Goal: Information Seeking & Learning: Learn about a topic

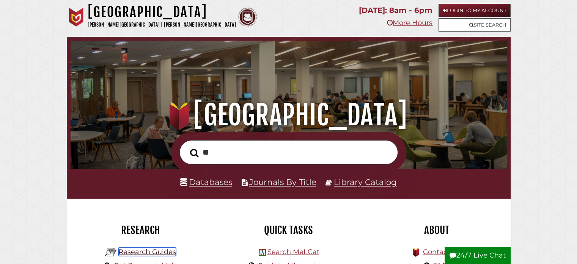
click at [155, 253] on link "Research Guides" at bounding box center [147, 252] width 58 height 8
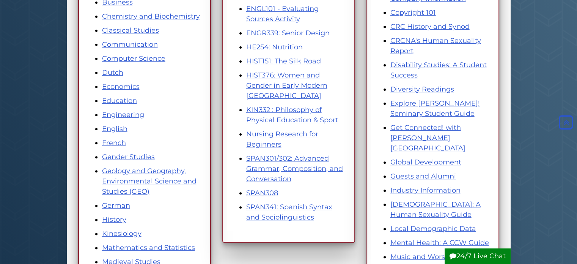
scroll to position [219, 0]
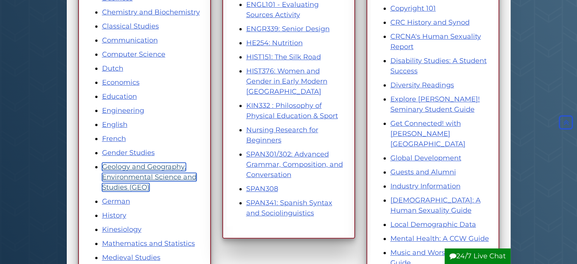
click at [162, 168] on link "Geology and Geography, Environmental Science and Studies (GEO)" at bounding box center [149, 176] width 95 height 29
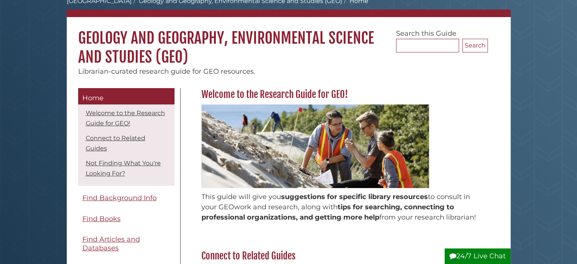
scroll to position [46, 0]
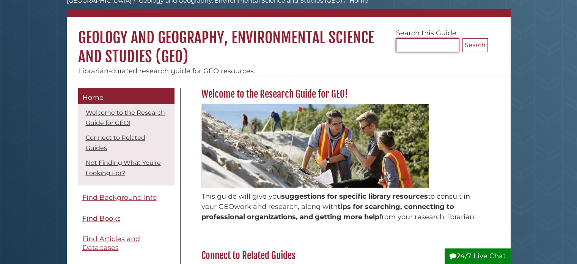
click at [441, 44] on input "Search..." at bounding box center [427, 45] width 63 height 14
type input "**********"
click at [463, 38] on button "Search" at bounding box center [475, 45] width 25 height 14
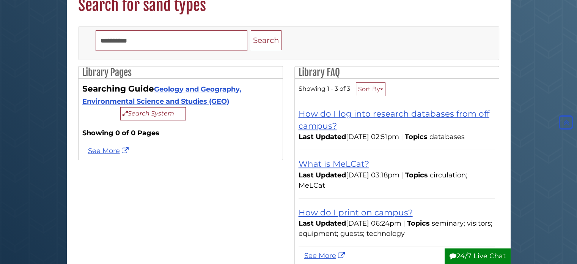
scroll to position [69, 0]
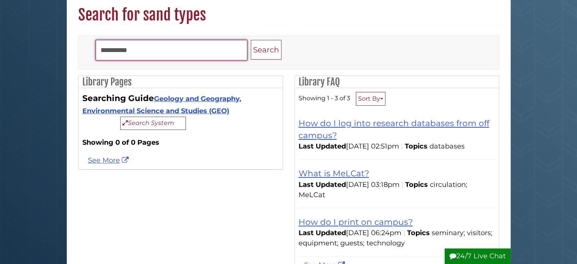
click at [197, 47] on input "**********" at bounding box center [172, 50] width 152 height 20
type input "*"
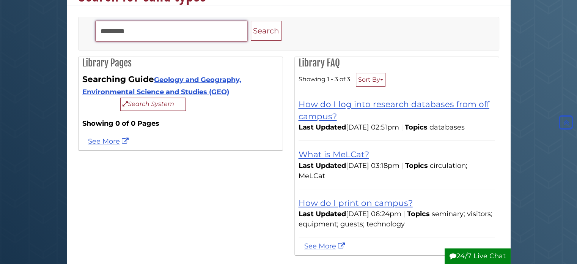
scroll to position [0, 0]
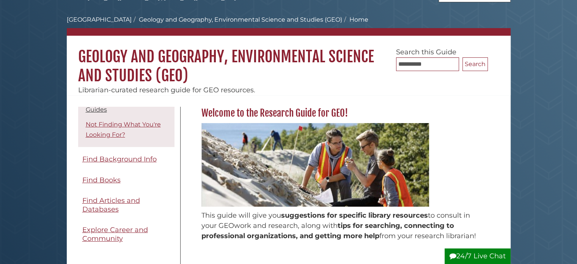
scroll to position [79, 0]
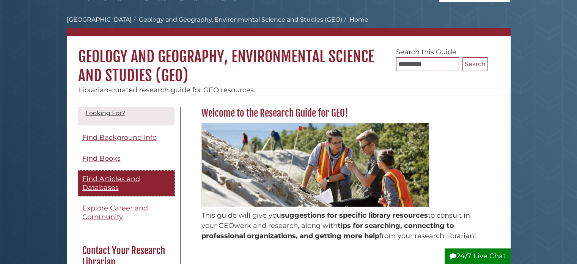
click at [122, 180] on span "Find Articles and Databases" at bounding box center [111, 183] width 58 height 17
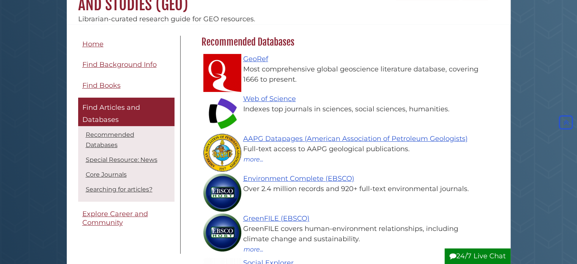
scroll to position [97, 0]
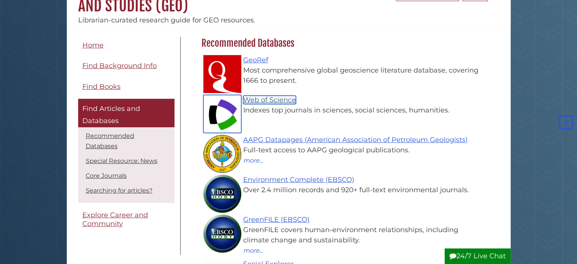
click at [261, 98] on link "Web of Science" at bounding box center [269, 100] width 53 height 8
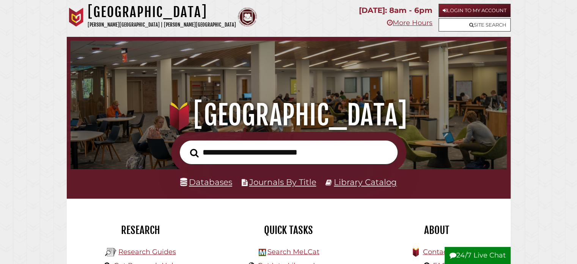
scroll to position [55, 0]
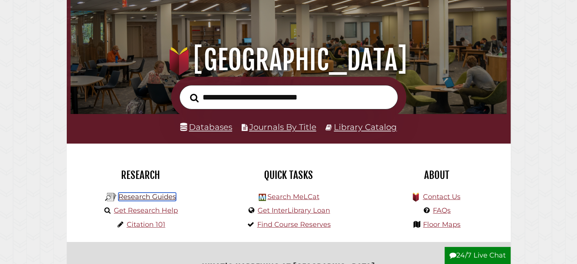
click at [165, 199] on link "Research Guides" at bounding box center [147, 196] width 58 height 8
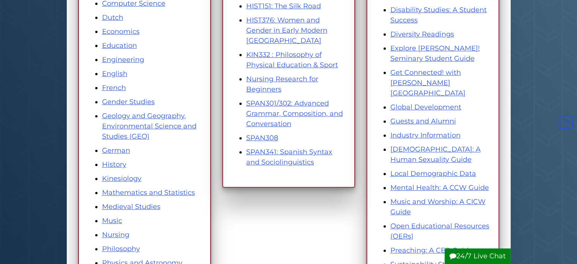
scroll to position [219, 0]
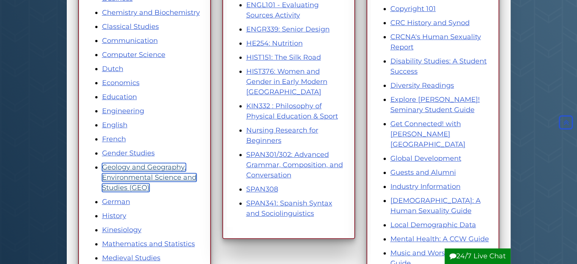
click at [152, 170] on link "Geology and Geography, Environmental Science and Studies (GEO)" at bounding box center [149, 177] width 95 height 29
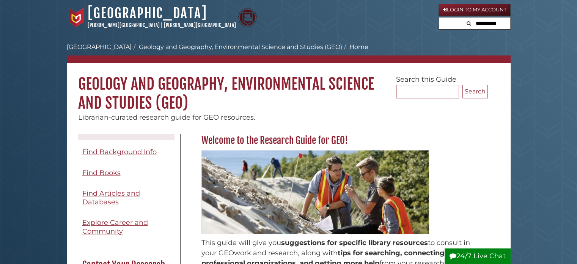
scroll to position [102, 0]
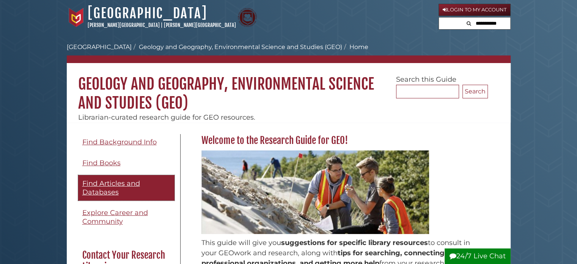
click at [118, 184] on span "Find Articles and Databases" at bounding box center [111, 187] width 58 height 17
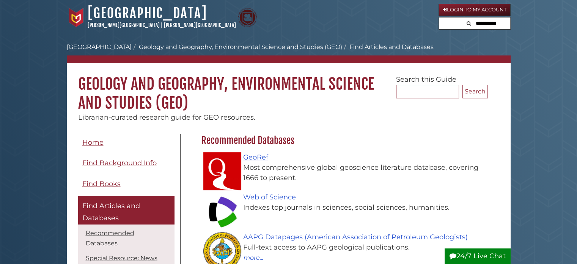
scroll to position [72, 290]
click at [253, 160] on link "GeoRef" at bounding box center [255, 157] width 25 height 8
click at [255, 161] on link "GeoRef" at bounding box center [255, 157] width 25 height 8
